Goal: Entertainment & Leisure: Browse casually

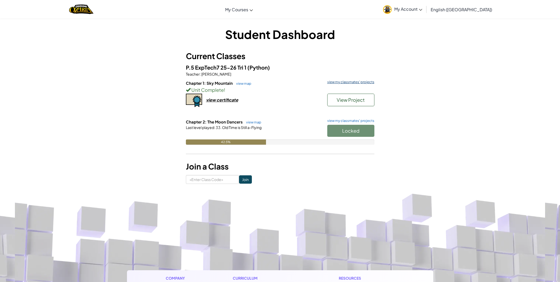
click at [347, 83] on link "view my classmates' projects" at bounding box center [350, 81] width 50 height 3
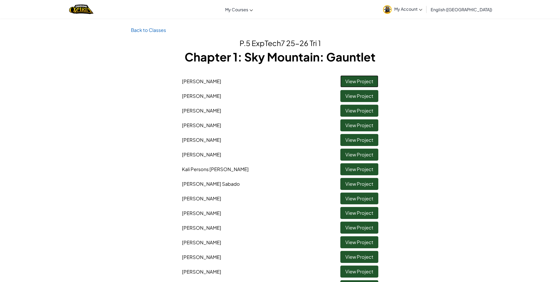
click at [347, 81] on link "View Project" at bounding box center [359, 81] width 38 height 12
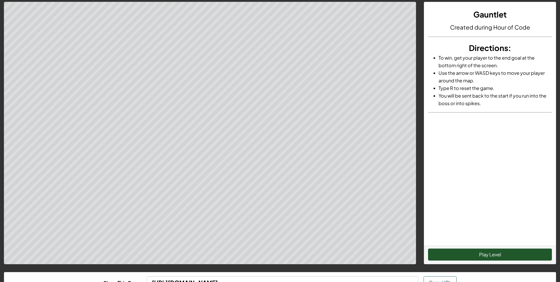
click at [463, 252] on div "Play Level" at bounding box center [490, 255] width 132 height 18
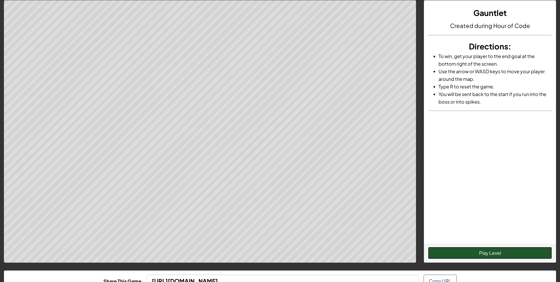
click at [463, 252] on button "Play Level" at bounding box center [490, 253] width 124 height 12
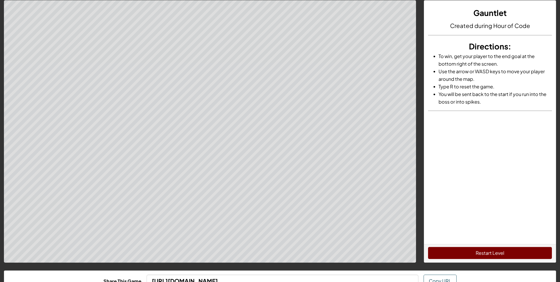
scroll to position [0, 0]
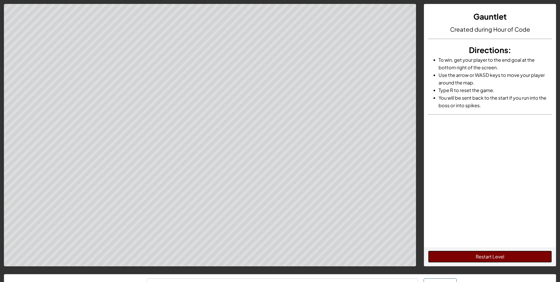
click at [479, 257] on button "Restart Level" at bounding box center [490, 257] width 124 height 12
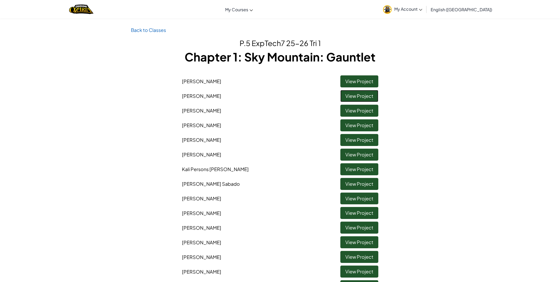
click at [348, 98] on link "View Project" at bounding box center [359, 96] width 38 height 12
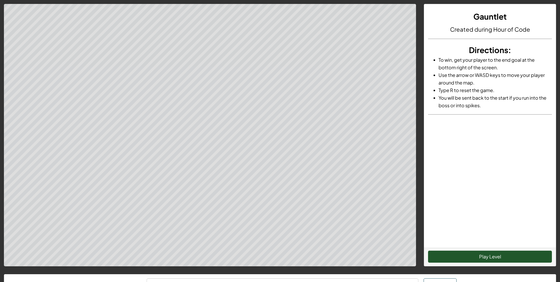
click at [499, 250] on div "Play Level" at bounding box center [490, 257] width 132 height 18
click at [501, 253] on button "Play Level" at bounding box center [490, 257] width 124 height 12
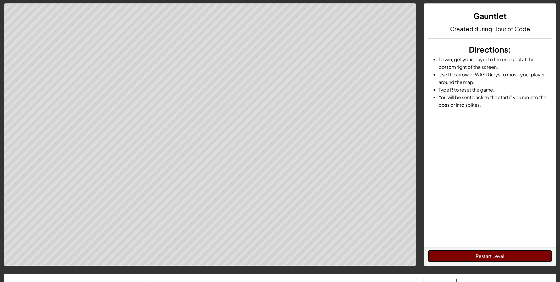
click at [470, 260] on button "Restart Level" at bounding box center [490, 256] width 124 height 12
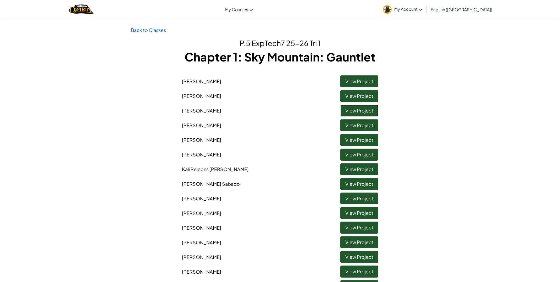
click at [348, 113] on link "View Project" at bounding box center [359, 111] width 38 height 12
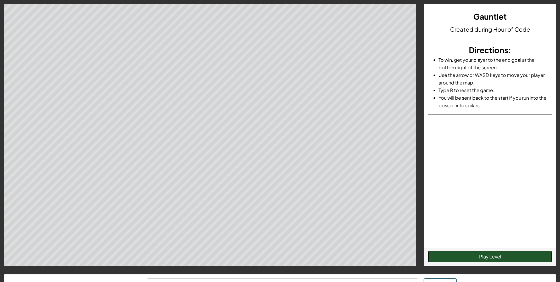
drag, startPoint x: 465, startPoint y: 257, endPoint x: 461, endPoint y: 257, distance: 3.9
click at [463, 257] on button "Play Level" at bounding box center [490, 257] width 124 height 12
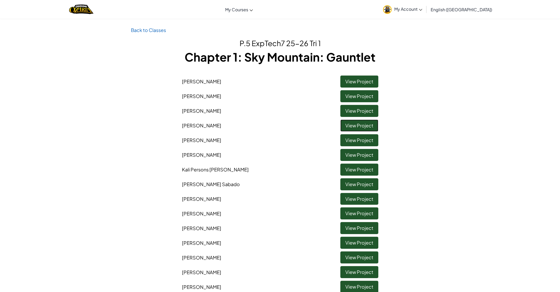
click at [365, 123] on link "View Project" at bounding box center [359, 125] width 38 height 12
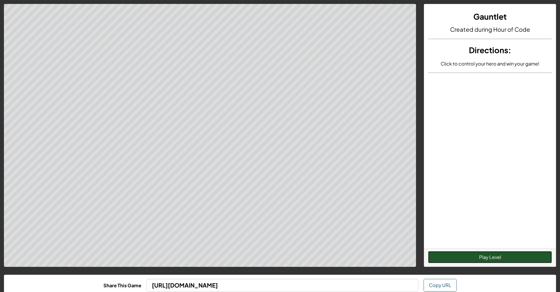
click at [501, 261] on button "Play Level" at bounding box center [490, 257] width 124 height 12
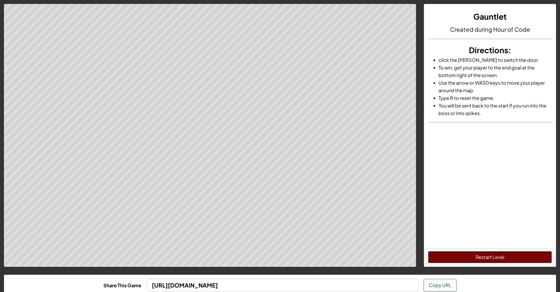
click at [487, 258] on button "Restart Level" at bounding box center [490, 257] width 124 height 12
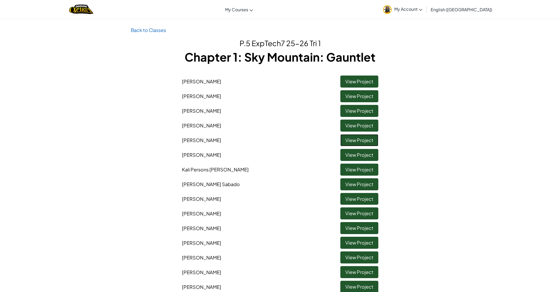
click at [346, 142] on link "View Project" at bounding box center [359, 140] width 38 height 12
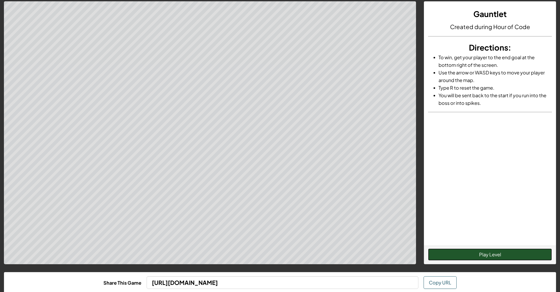
click at [489, 254] on button "Play Level" at bounding box center [490, 254] width 124 height 12
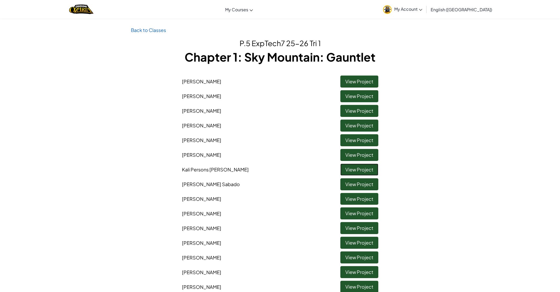
click at [346, 172] on link "View Project" at bounding box center [359, 169] width 38 height 12
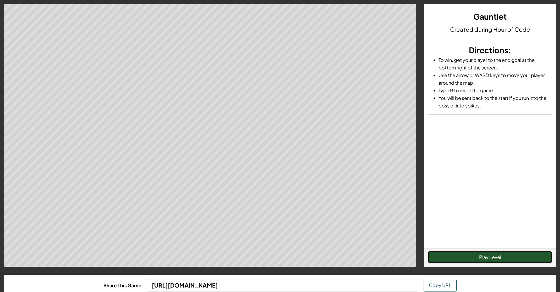
click at [440, 257] on button "Play Level" at bounding box center [490, 257] width 124 height 12
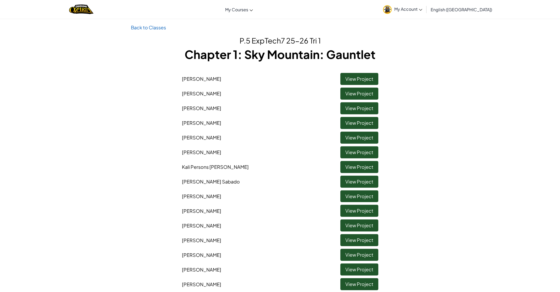
scroll to position [2, 0]
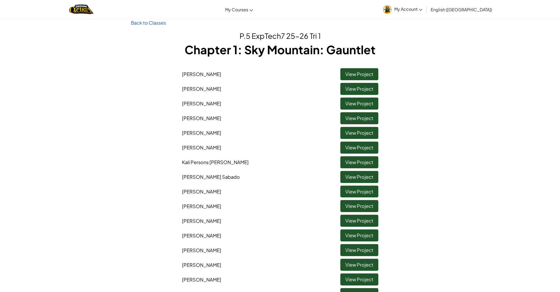
click at [347, 257] on li "John Chavez View Project" at bounding box center [280, 263] width 204 height 15
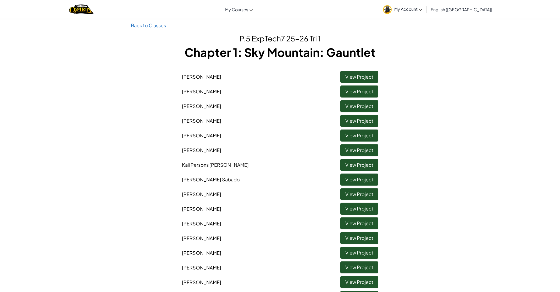
scroll to position [5, 0]
click at [347, 267] on link "View Project" at bounding box center [359, 267] width 38 height 12
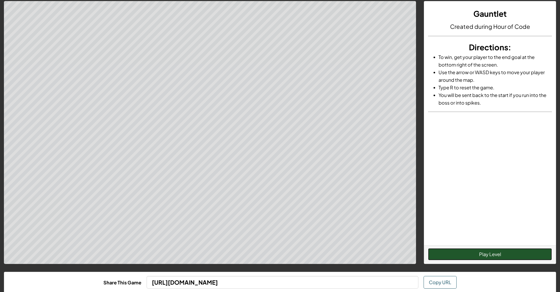
click at [475, 257] on button "Play Level" at bounding box center [490, 254] width 124 height 12
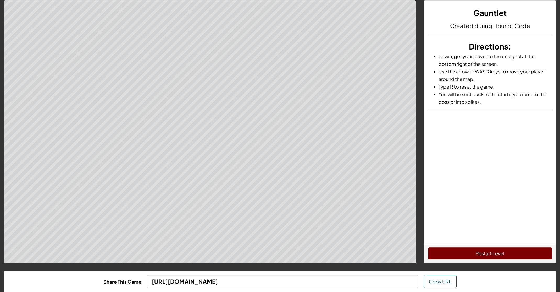
scroll to position [2, 0]
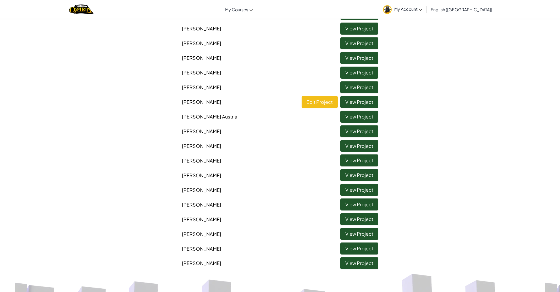
scroll to position [287, 0]
click at [357, 206] on link "View Project" at bounding box center [359, 204] width 38 height 12
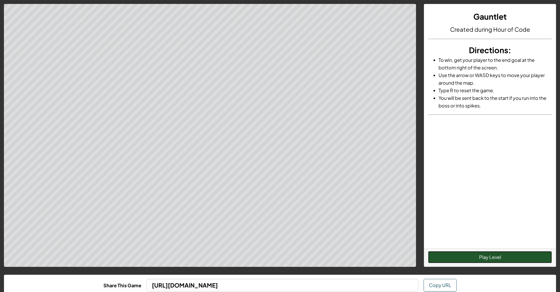
click at [504, 257] on button "Play Level" at bounding box center [490, 257] width 124 height 12
